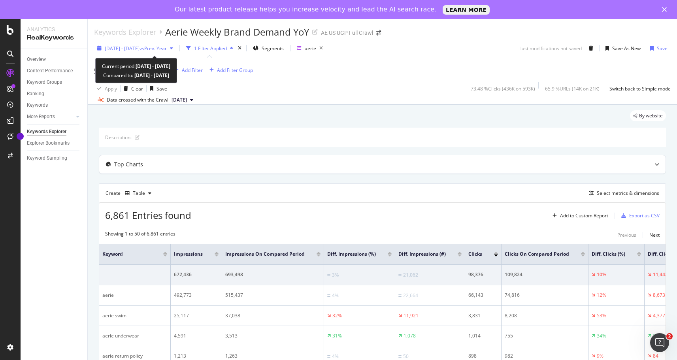
click at [167, 48] on span "vs Prev. Year" at bounding box center [153, 48] width 27 height 7
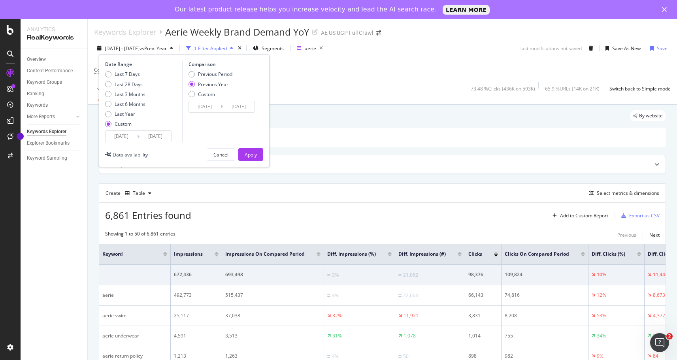
click at [124, 141] on input "2024/05/14" at bounding box center [122, 136] width 32 height 11
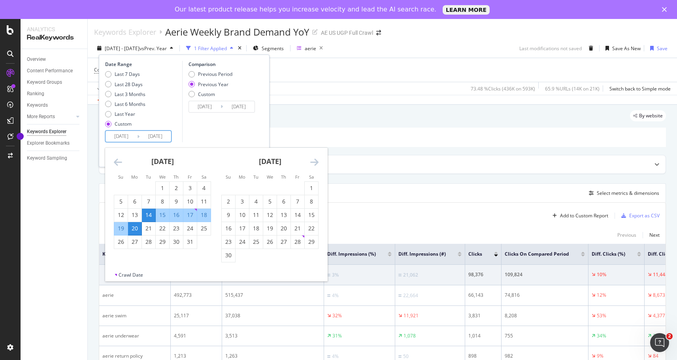
click at [315, 162] on icon "Move forward to switch to the next month." at bounding box center [314, 161] width 8 height 9
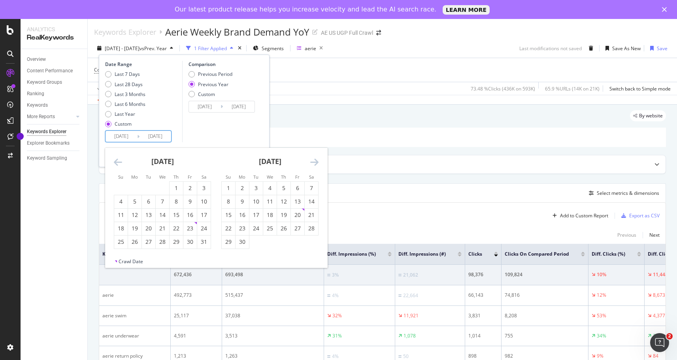
click at [315, 162] on icon "Move forward to switch to the next month." at bounding box center [314, 161] width 8 height 9
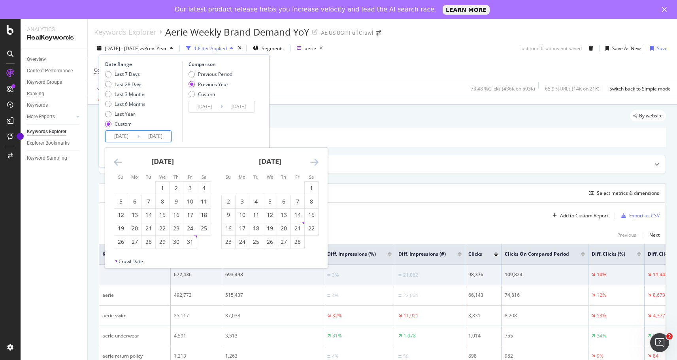
click at [315, 162] on icon "Move forward to switch to the next month." at bounding box center [314, 161] width 8 height 9
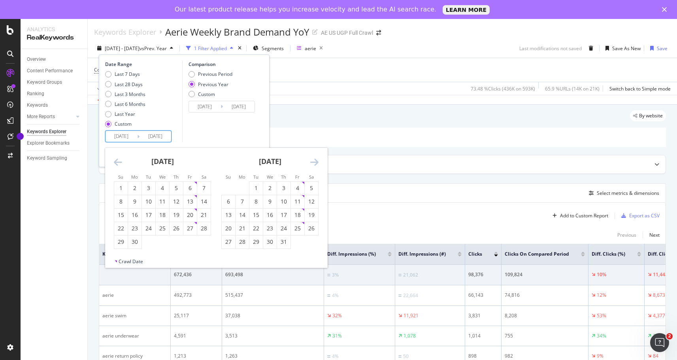
click at [315, 162] on icon "Move forward to switch to the next month." at bounding box center [314, 161] width 8 height 9
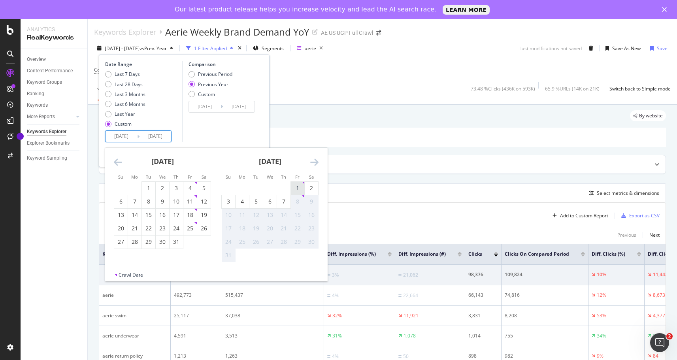
click at [296, 187] on div "1" at bounding box center [297, 188] width 13 height 8
type input "2025/08/01"
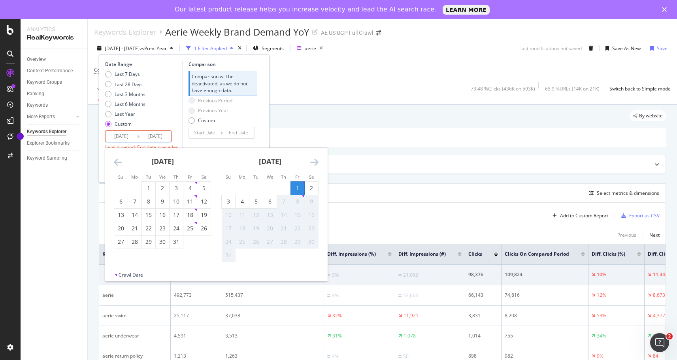
click at [296, 188] on div "1" at bounding box center [297, 188] width 13 height 8
type input "2025/08/01"
type input "[DATE]"
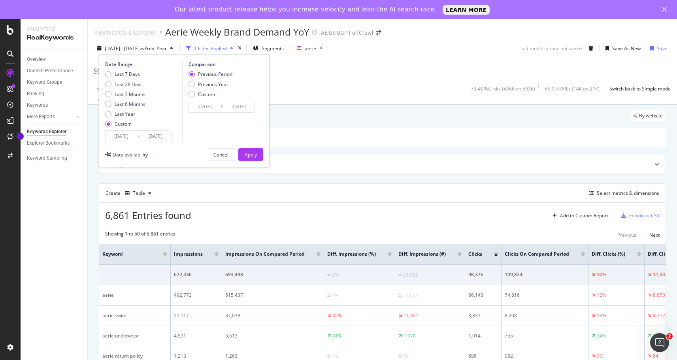
click at [148, 139] on input "2025/08/01" at bounding box center [156, 136] width 32 height 11
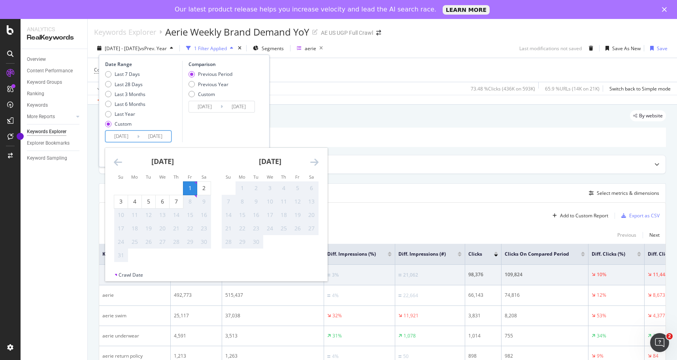
click at [118, 158] on icon "Move backward to switch to the previous month." at bounding box center [118, 161] width 8 height 9
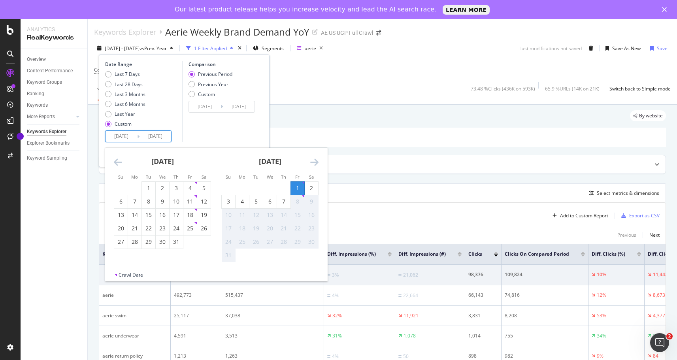
click at [173, 250] on div "June 2025 1 2 3 4 5 6 7 8 9 10 11 12 13 14 15 16 17 18 19 20 21 22 23 24 25 26 …" at bounding box center [324, 205] width 430 height 115
click at [176, 242] on div "31" at bounding box center [176, 242] width 13 height 8
type input "[DATE]"
type input "2025/07/29"
type input "2025/07/30"
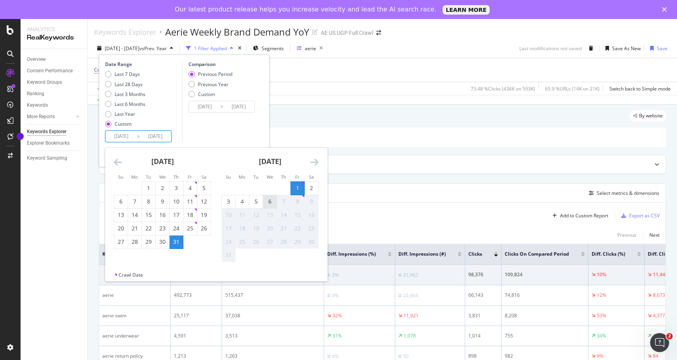
click at [266, 198] on div "6" at bounding box center [269, 202] width 13 height 8
type input "[DATE]"
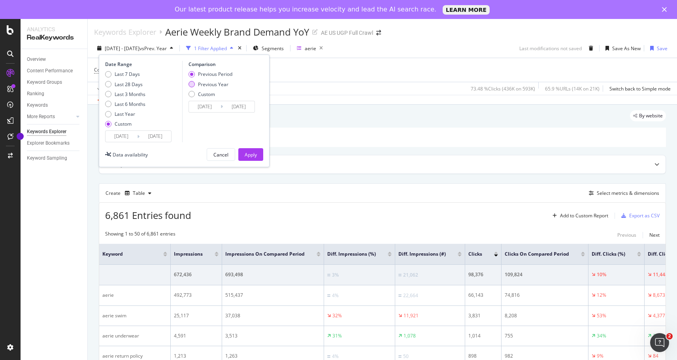
click at [217, 82] on div "Previous Year" at bounding box center [213, 84] width 30 height 7
type input "[DATE]"
click at [249, 151] on div "Apply" at bounding box center [251, 154] width 12 height 7
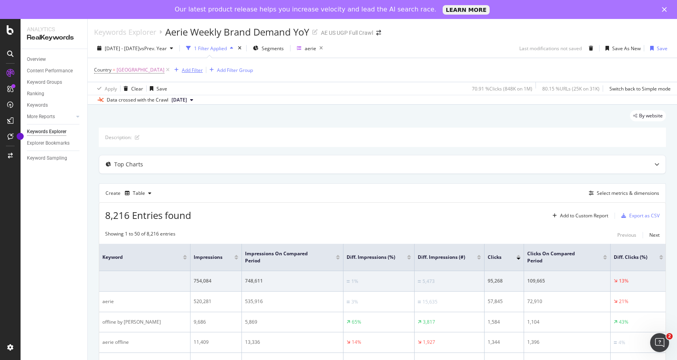
click at [201, 68] on div "Add Filter" at bounding box center [192, 70] width 21 height 7
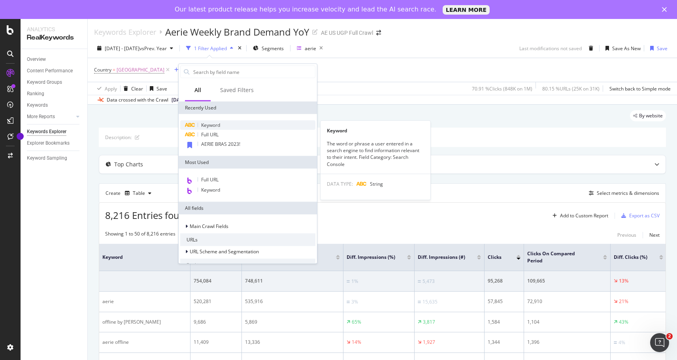
click at [210, 125] on span "Keyword" at bounding box center [210, 125] width 19 height 7
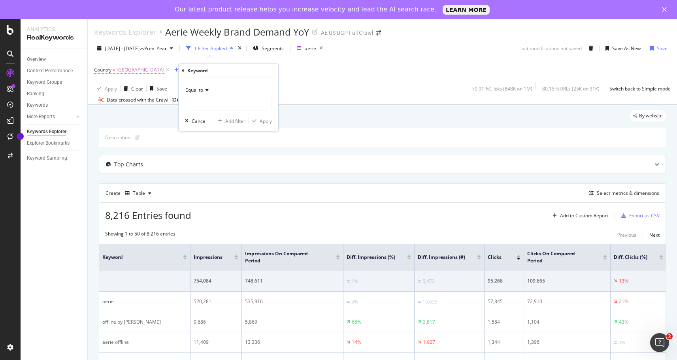
click at [207, 89] on icon at bounding box center [206, 90] width 6 height 5
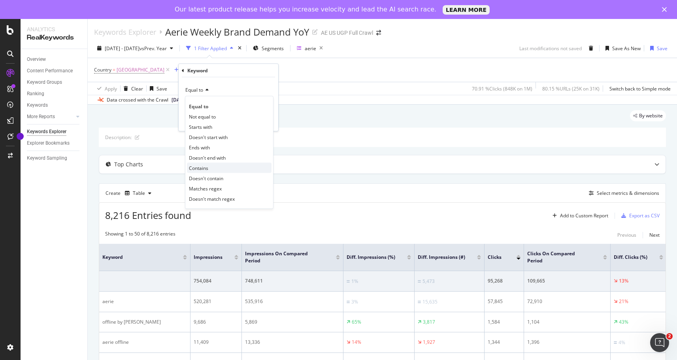
click at [213, 165] on div "Contains" at bounding box center [229, 168] width 85 height 10
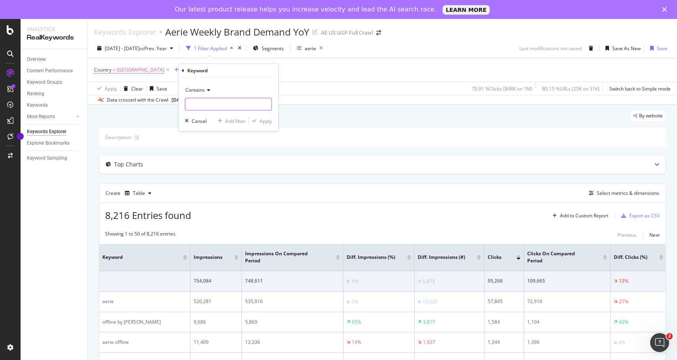
click at [199, 104] on input "text" at bounding box center [228, 104] width 86 height 13
type input "swee"
click at [267, 124] on div "Apply" at bounding box center [266, 120] width 12 height 7
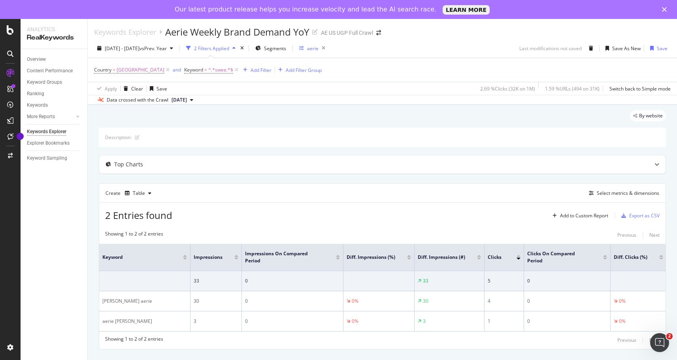
click at [319, 49] on div "aerie" at bounding box center [312, 48] width 11 height 7
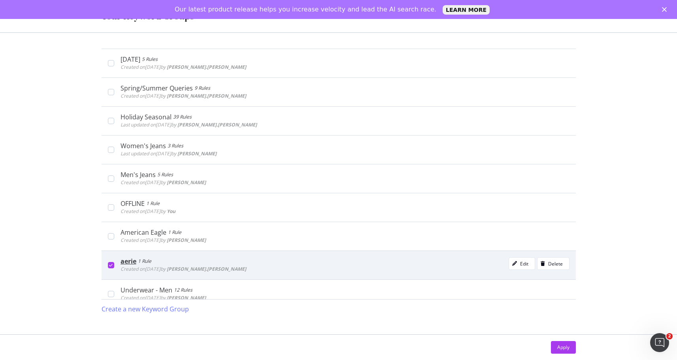
click at [113, 266] on div "modal" at bounding box center [111, 265] width 6 height 6
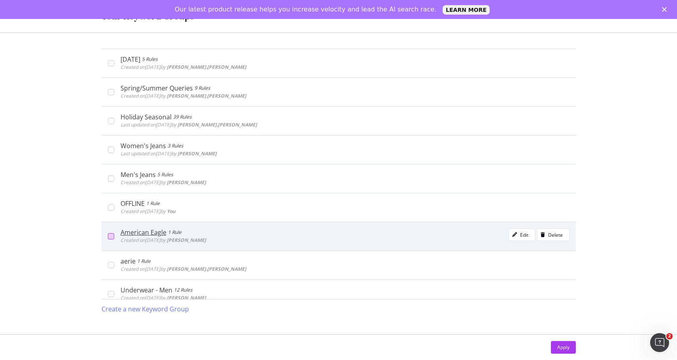
click at [113, 238] on div "modal" at bounding box center [111, 236] width 6 height 6
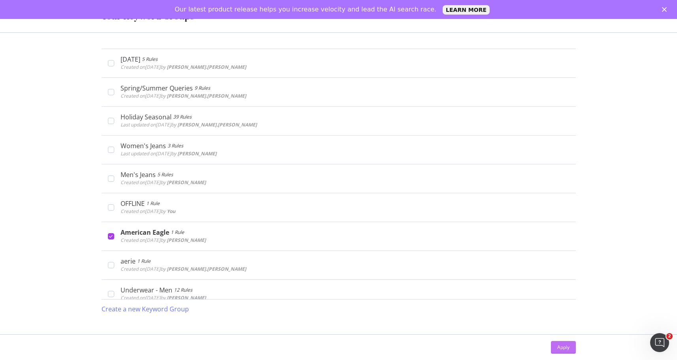
click at [561, 347] on div "Apply" at bounding box center [563, 347] width 12 height 7
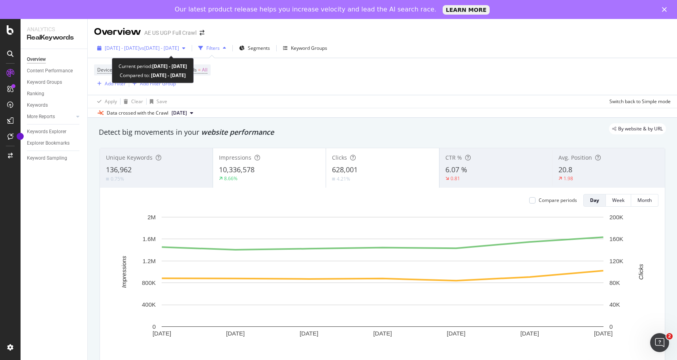
click at [189, 43] on div "[DATE] - [DATE] vs [DATE] - [DATE]" at bounding box center [141, 48] width 94 height 12
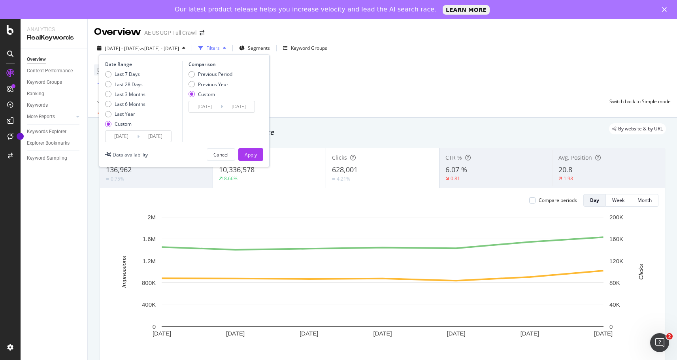
click at [125, 136] on input "[DATE]" at bounding box center [122, 136] width 32 height 11
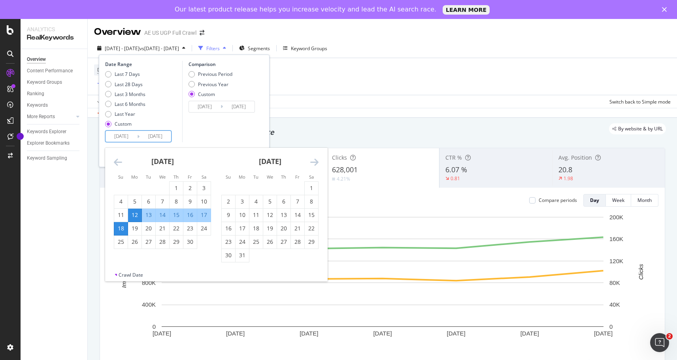
click at [315, 159] on icon "Move forward to switch to the next month." at bounding box center [314, 161] width 8 height 9
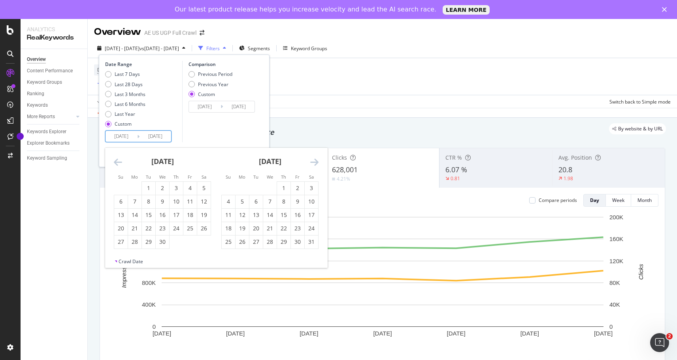
click at [315, 159] on icon "Move forward to switch to the next month." at bounding box center [314, 161] width 8 height 9
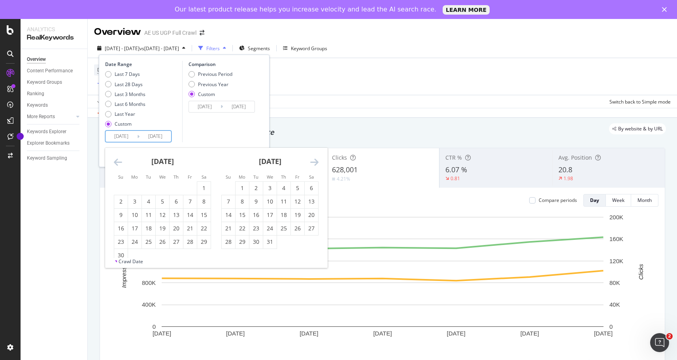
click at [315, 159] on icon "Move forward to switch to the next month." at bounding box center [314, 161] width 8 height 9
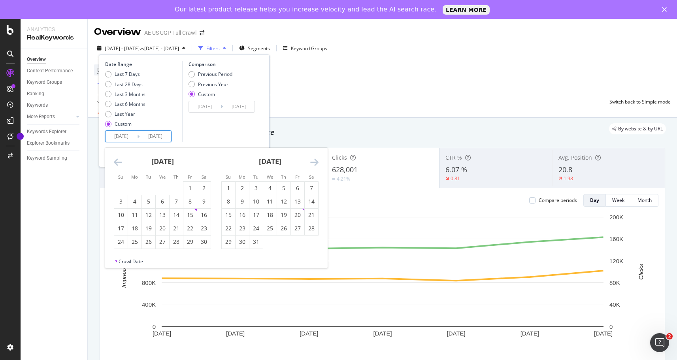
click at [315, 159] on icon "Move forward to switch to the next month." at bounding box center [314, 161] width 8 height 9
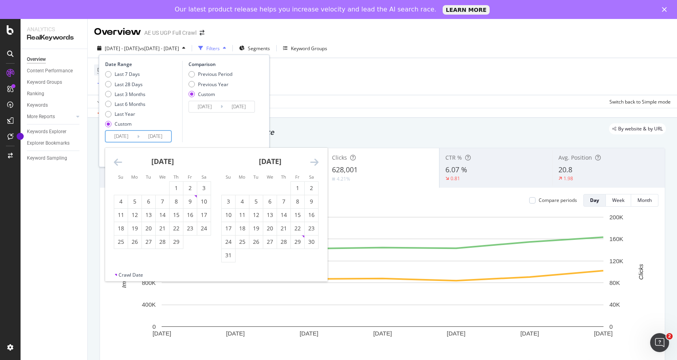
click at [315, 159] on icon "Move forward to switch to the next month." at bounding box center [314, 161] width 8 height 9
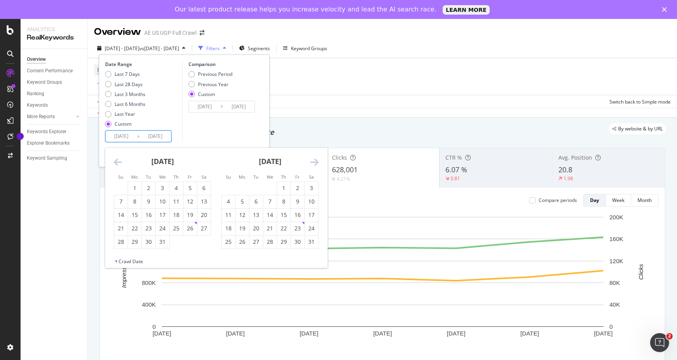
click at [315, 159] on icon "Move forward to switch to the next month." at bounding box center [314, 161] width 8 height 9
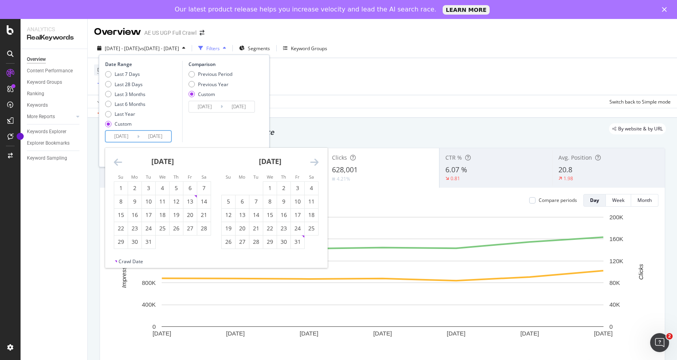
click at [315, 159] on icon "Move forward to switch to the next month." at bounding box center [314, 161] width 8 height 9
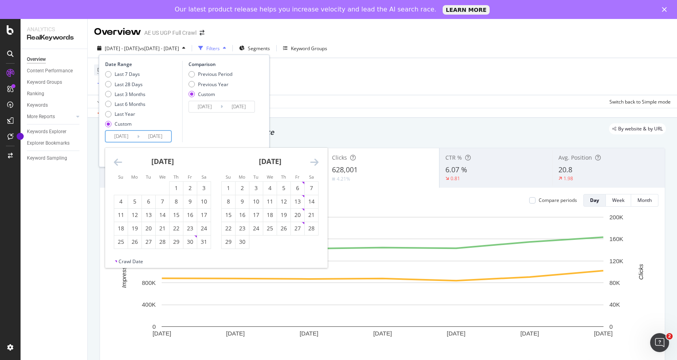
click at [315, 159] on icon "Move forward to switch to the next month." at bounding box center [314, 161] width 8 height 9
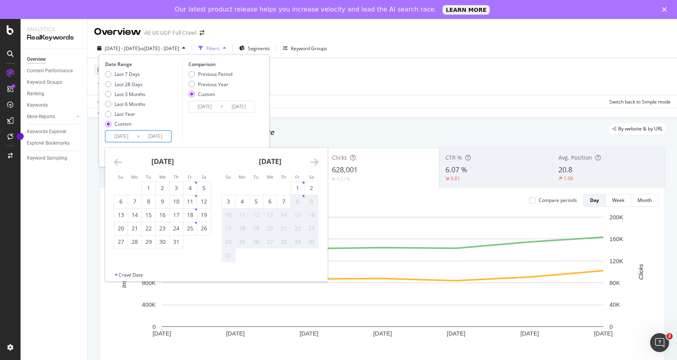
click at [315, 159] on icon "Move forward to switch to the next month." at bounding box center [314, 161] width 8 height 9
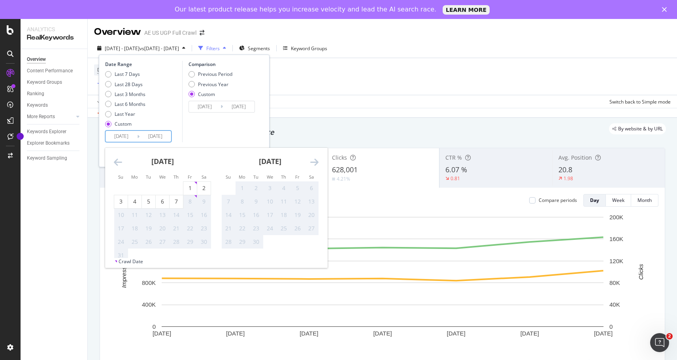
click at [114, 165] on icon "Move backward to switch to the previous month." at bounding box center [118, 161] width 8 height 9
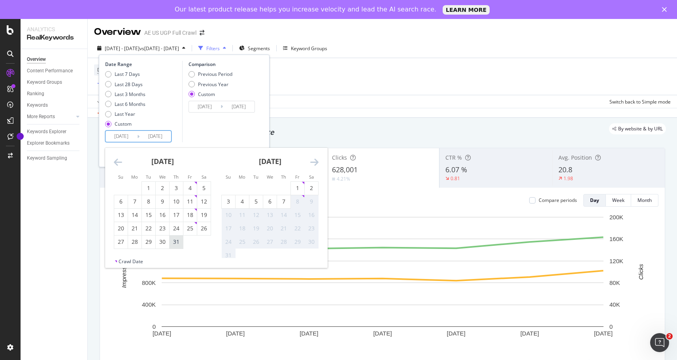
click at [172, 240] on div "31" at bounding box center [176, 242] width 13 height 8
type input "[DATE]"
click at [269, 200] on div "6" at bounding box center [269, 202] width 13 height 8
type input "[DATE]"
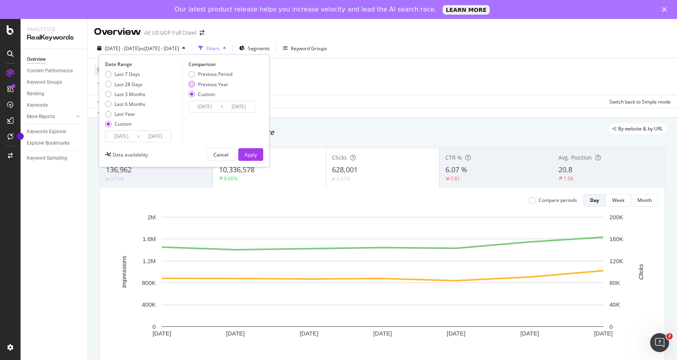
click at [209, 83] on div "Previous Year" at bounding box center [213, 84] width 30 height 7
type input "[DATE]"
click at [248, 155] on div "Apply" at bounding box center [251, 154] width 12 height 7
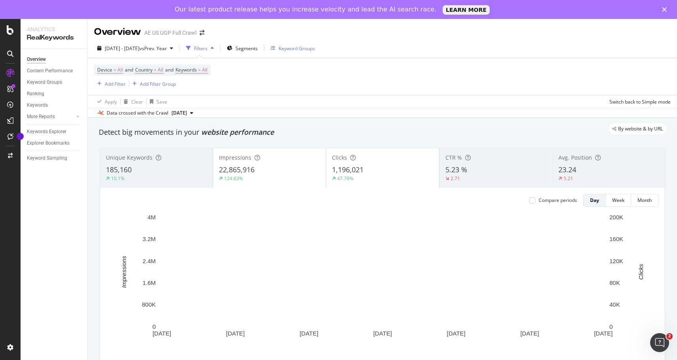
click at [302, 45] on div "Keyword Groups" at bounding box center [297, 48] width 36 height 7
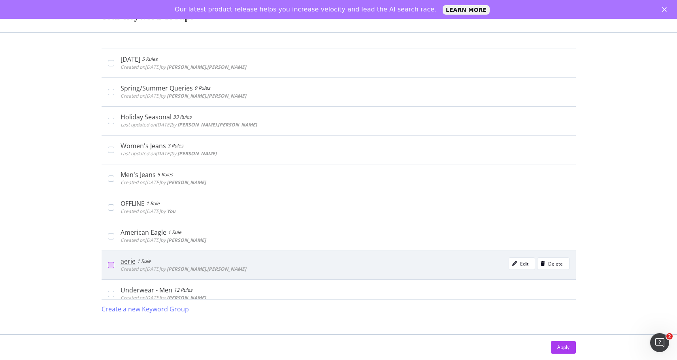
click at [112, 264] on div "modal" at bounding box center [111, 265] width 6 height 6
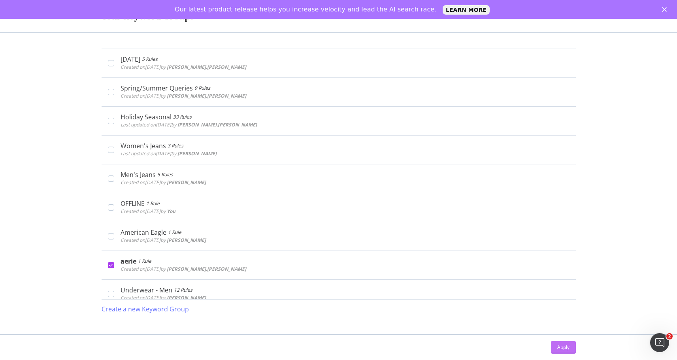
click at [560, 350] on div "Apply" at bounding box center [563, 347] width 12 height 7
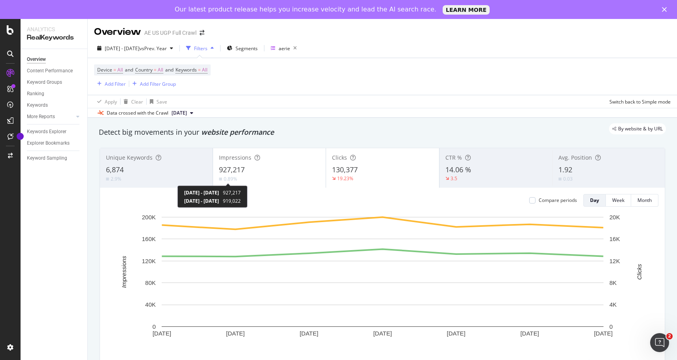
click at [230, 181] on div "0.89%" at bounding box center [230, 178] width 13 height 7
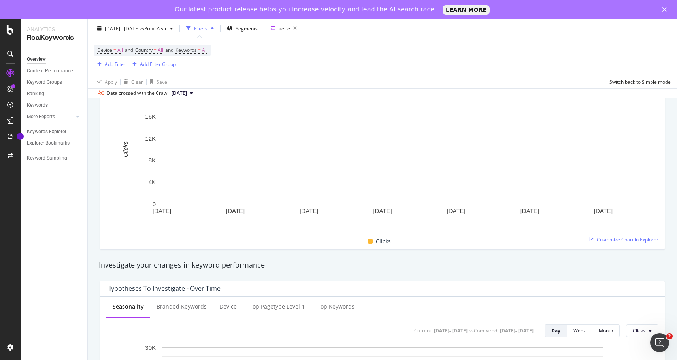
scroll to position [113, 0]
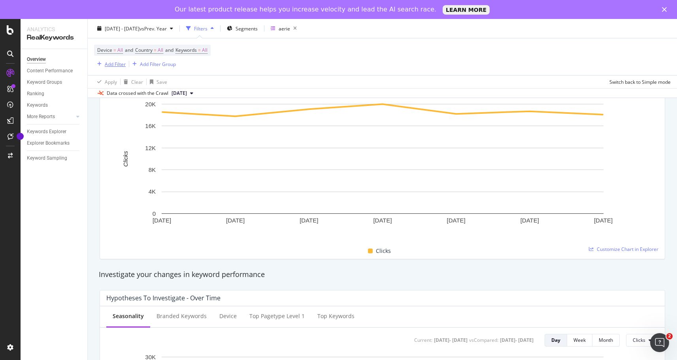
click at [118, 62] on div "Add Filter" at bounding box center [115, 63] width 21 height 7
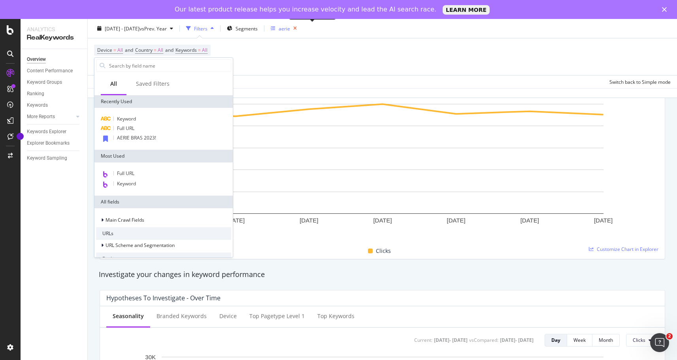
click at [300, 27] on icon "button" at bounding box center [295, 28] width 10 height 11
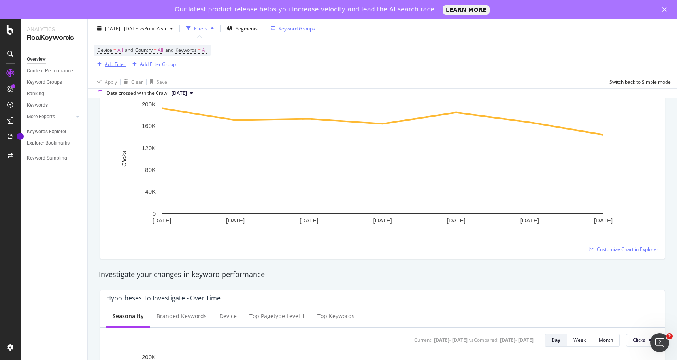
click at [121, 63] on div "Add Filter" at bounding box center [115, 63] width 21 height 7
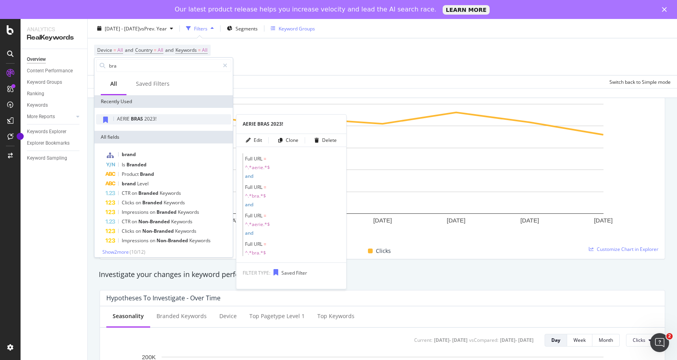
type input "bra"
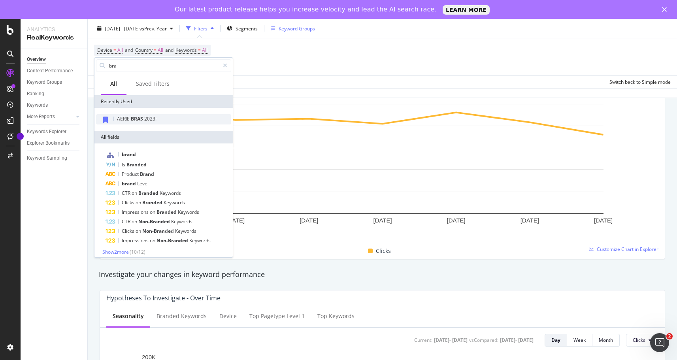
click at [126, 117] on span "AERIE" at bounding box center [124, 118] width 14 height 7
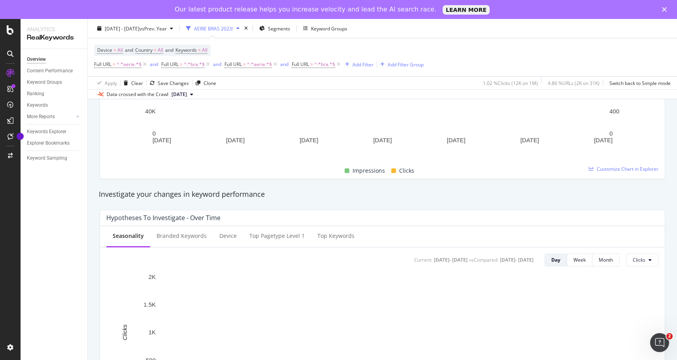
scroll to position [201, 0]
